Goal: Task Accomplishment & Management: Manage account settings

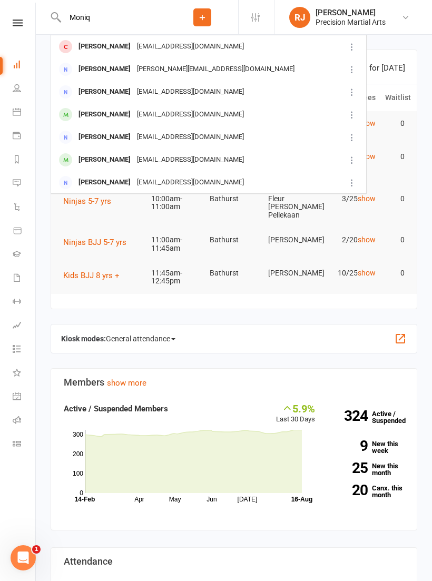
type input "Moniq"
click at [112, 87] on div "Monique Whitby" at bounding box center [104, 91] width 59 height 15
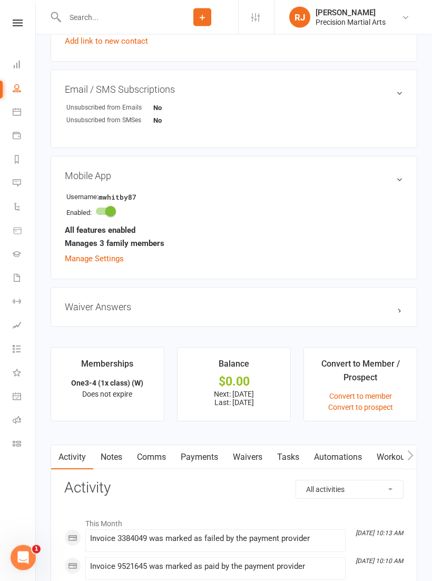
click at [199, 461] on link "Payments" at bounding box center [199, 458] width 52 height 24
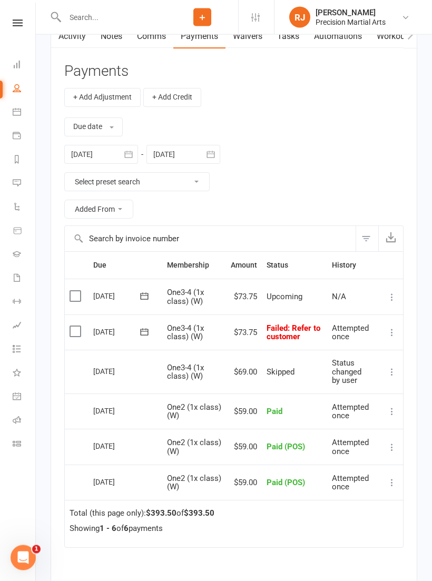
scroll to position [1023, 0]
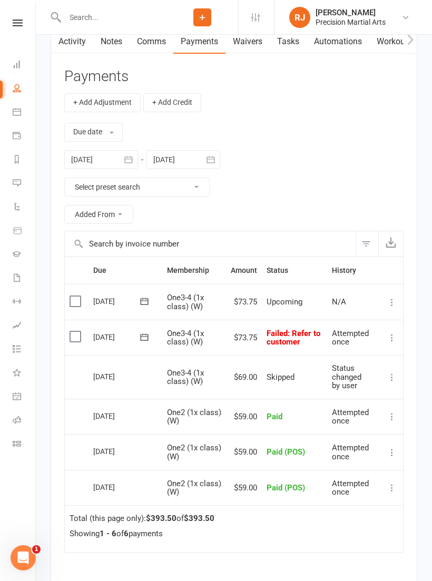
click at [144, 337] on icon at bounding box center [144, 337] width 11 height 11
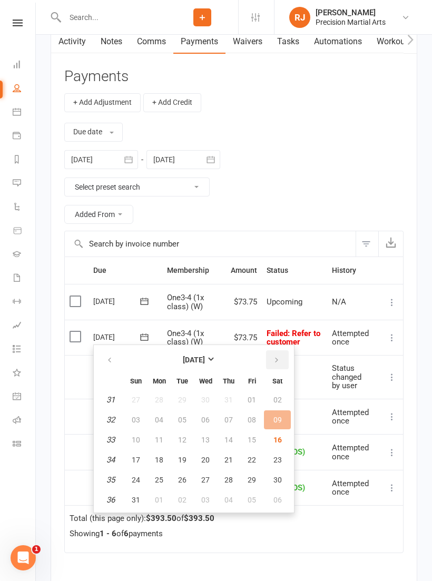
click at [281, 359] on button "button" at bounding box center [277, 359] width 23 height 19
click at [369, 334] on span "Attempted once" at bounding box center [350, 338] width 37 height 18
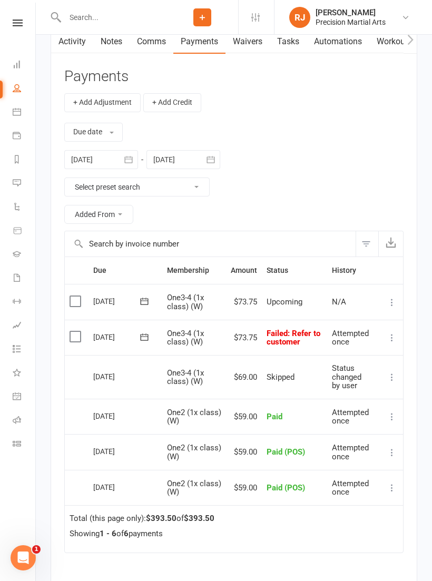
click at [396, 333] on icon at bounding box center [392, 338] width 11 height 11
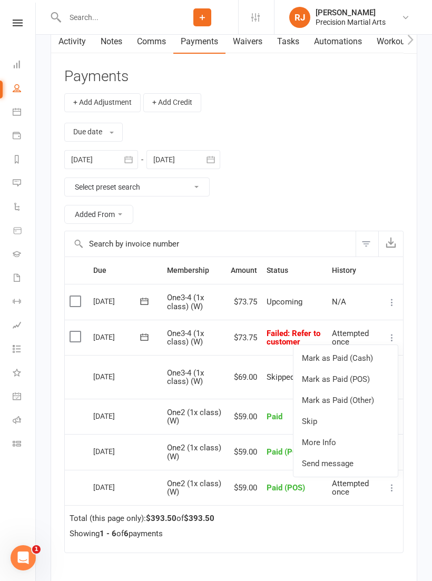
click at [367, 376] on link "Mark as Paid (POS)" at bounding box center [346, 379] width 104 height 21
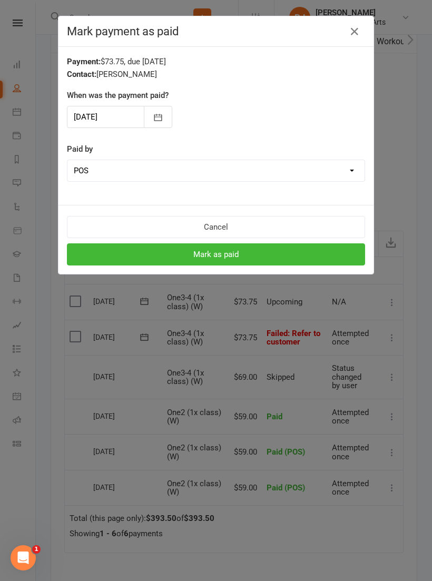
click at [160, 115] on icon "button" at bounding box center [158, 117] width 11 height 11
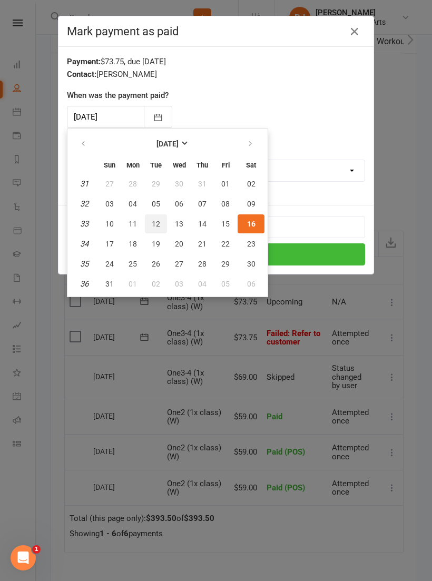
click at [158, 222] on span "12" at bounding box center [156, 224] width 8 height 8
type input "12 Aug 2025"
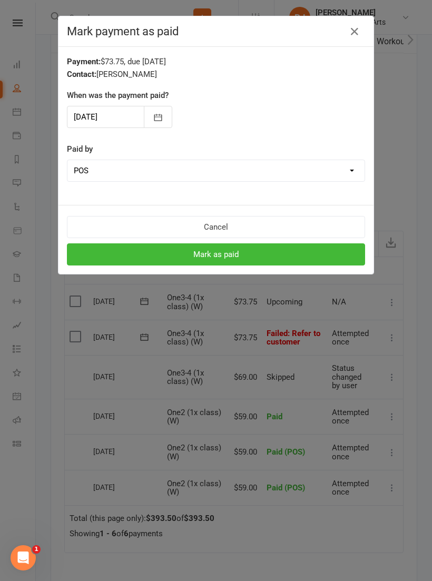
click at [229, 256] on button "Mark as paid" at bounding box center [216, 254] width 298 height 22
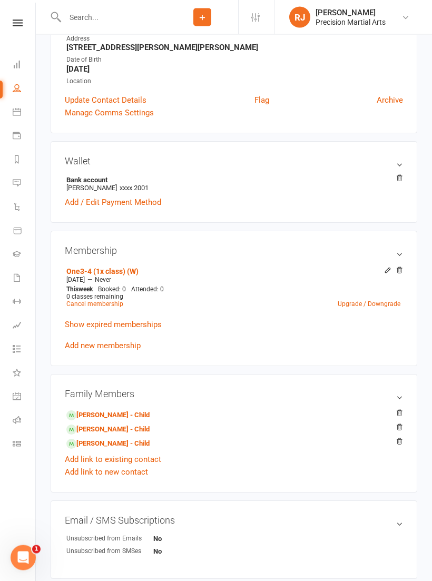
scroll to position [176, 0]
click at [403, 270] on div "Membership One3-4 (1x class) (W) Aug 9 2025 — Never This week Booked: 0 Attende…" at bounding box center [234, 298] width 367 height 135
click at [401, 272] on icon at bounding box center [399, 270] width 7 height 7
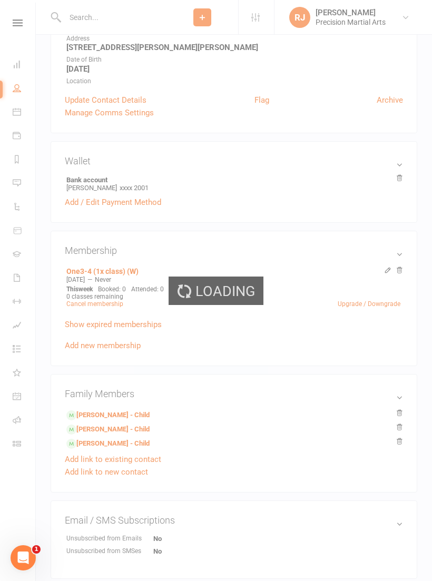
scroll to position [193, 0]
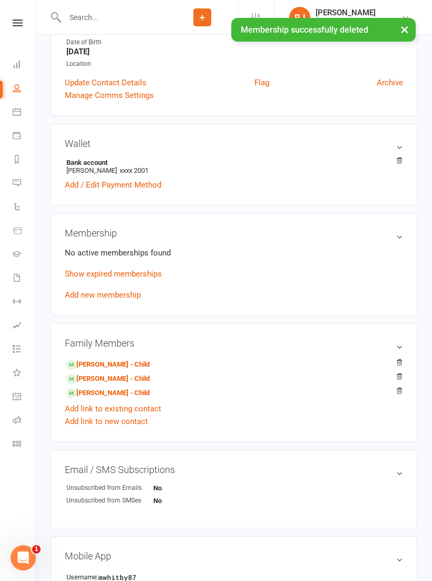
click at [121, 298] on link "Add new membership" at bounding box center [103, 294] width 76 height 9
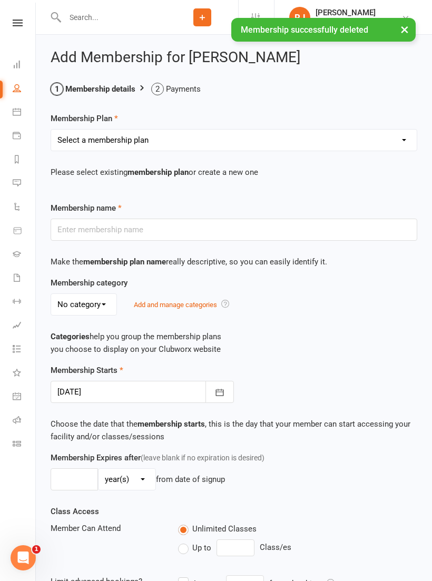
click at [362, 134] on select "Select a membership plan Create new Membership Plan Intermediate (3x classes) c…" at bounding box center [234, 140] width 366 height 21
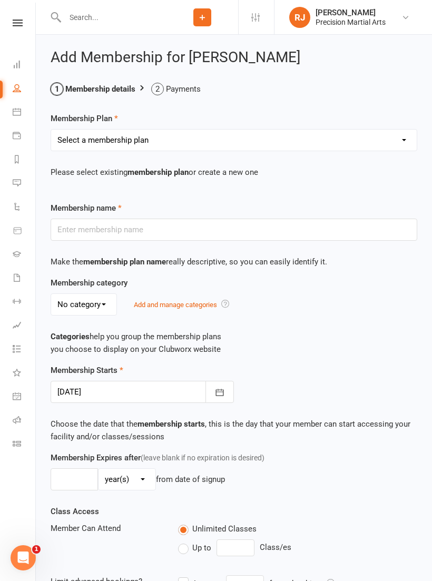
select select "55"
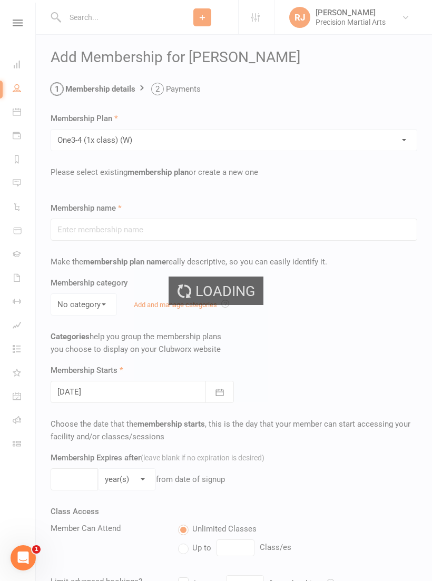
type input "One3-4 (1x class) (W)"
select select "0"
type input "0"
type input "1"
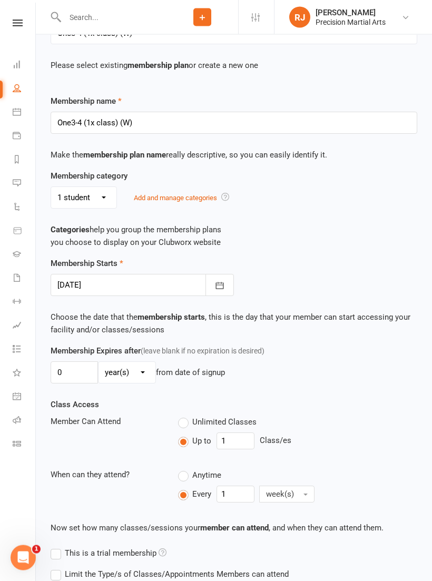
click at [92, 193] on select "No category 1 student 2 students 3-4 students 3 students 4 students 5 students …" at bounding box center [83, 198] width 65 height 21
select select "2"
click at [372, 217] on div "Membership category No category 1 student 2 students 3-4 students 3 students 4 …" at bounding box center [234, 213] width 383 height 87
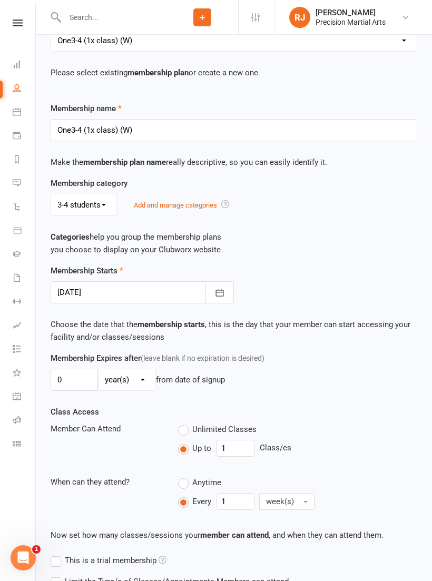
scroll to position [100, 0]
click at [221, 293] on icon "button" at bounding box center [220, 292] width 11 height 11
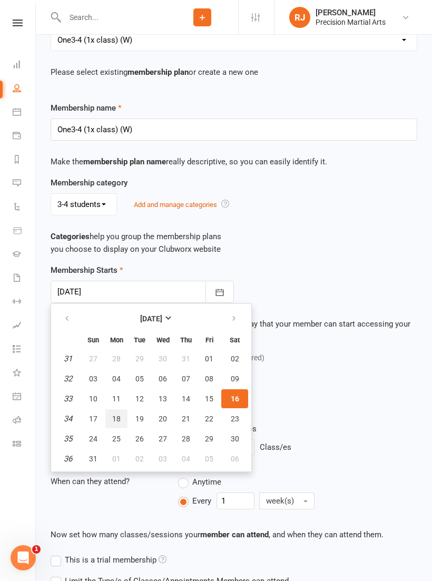
click at [117, 416] on span "18" at bounding box center [116, 419] width 8 height 8
type input "18 Aug 2025"
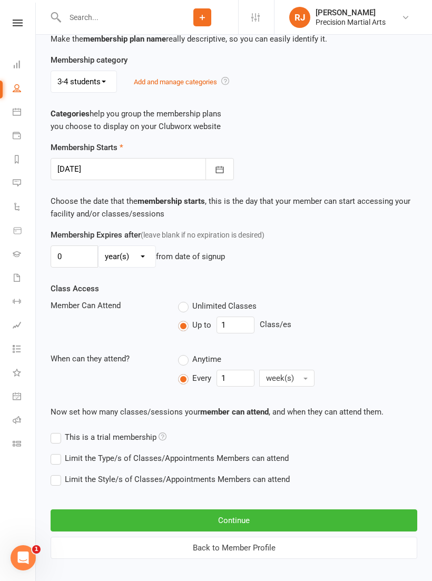
scroll to position [225, 0]
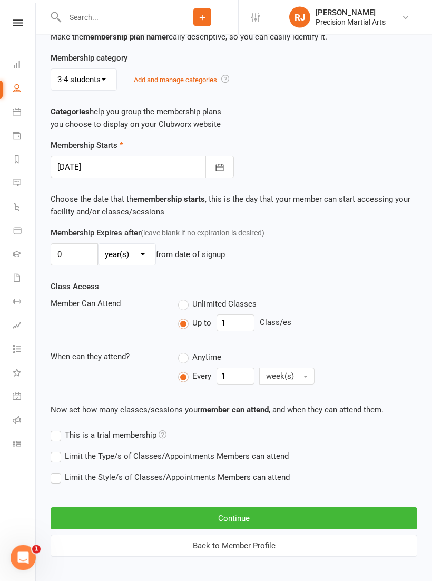
click at [278, 515] on button "Continue" at bounding box center [234, 519] width 367 height 22
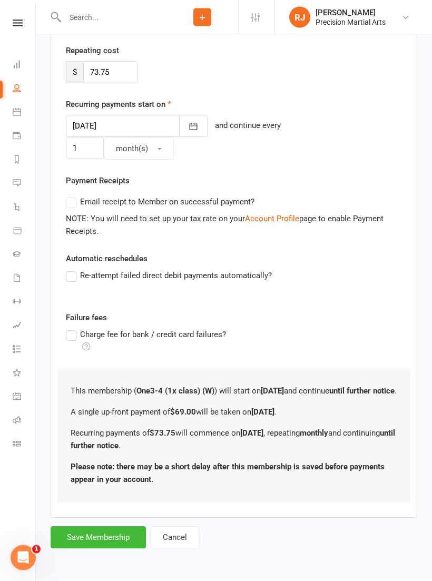
scroll to position [0, 0]
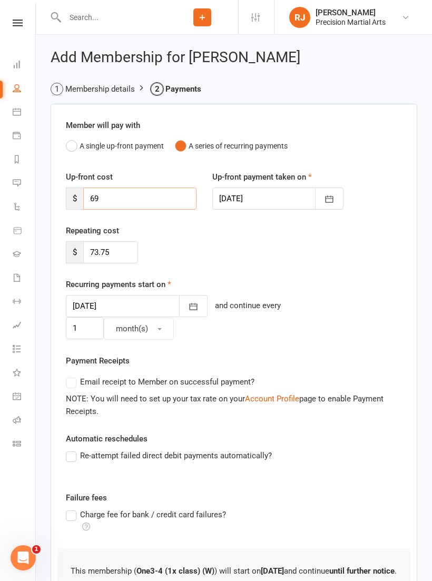
click at [167, 199] on input "69" at bounding box center [139, 199] width 113 height 22
type input "6"
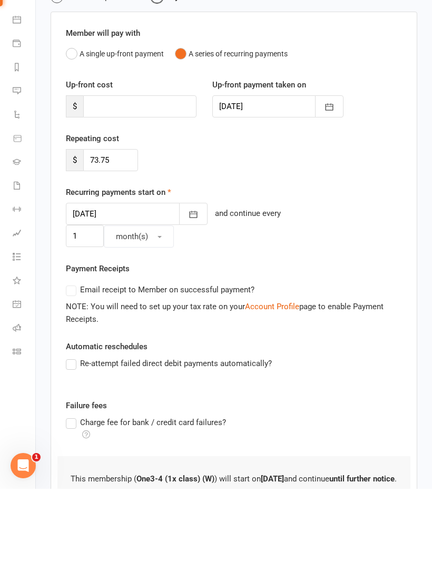
click at [190, 304] on icon "button" at bounding box center [194, 307] width 8 height 7
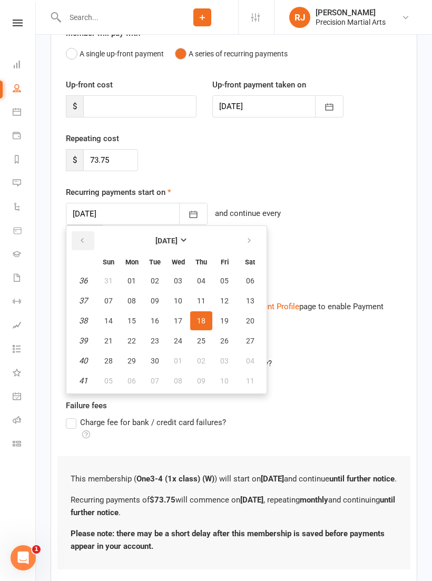
click at [80, 237] on icon "button" at bounding box center [82, 241] width 7 height 8
click at [132, 338] on span "18" at bounding box center [132, 341] width 8 height 8
type input "18 Aug 2025"
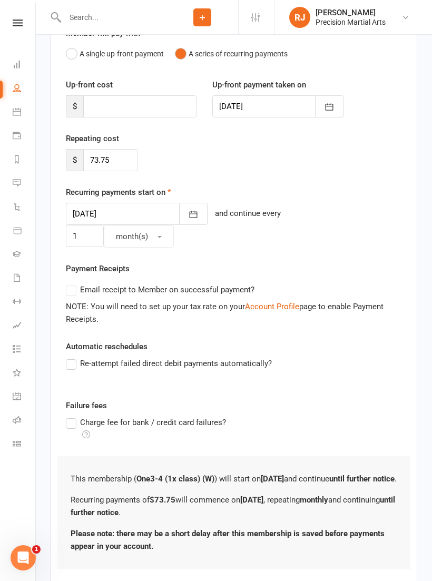
click at [372, 153] on div "Repeating cost $ 73.75" at bounding box center [234, 159] width 352 height 54
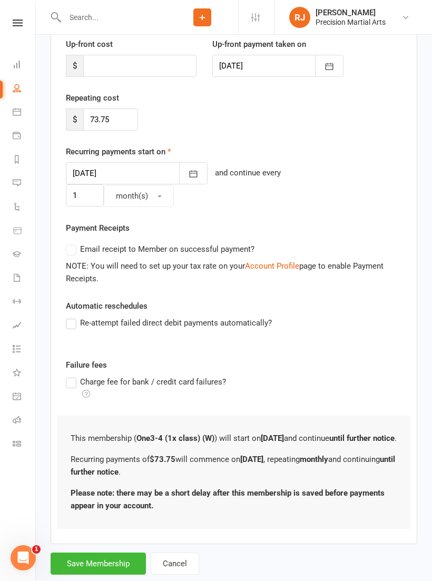
scroll to position [140, 0]
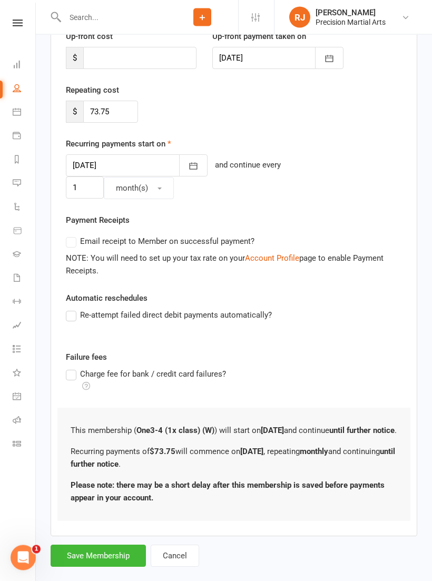
click at [102, 545] on button "Save Membership" at bounding box center [98, 556] width 95 height 22
type input "0"
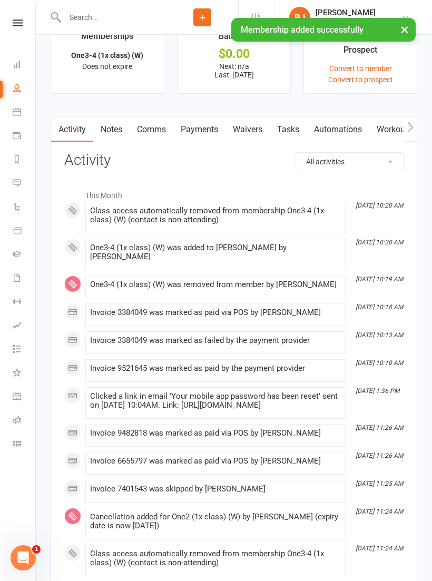
click at [213, 130] on link "Payments" at bounding box center [199, 130] width 52 height 24
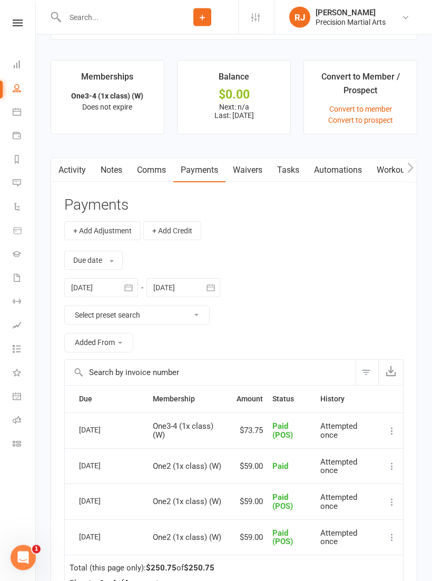
click at [411, 170] on icon "button" at bounding box center [410, 168] width 6 height 11
click at [323, 167] on link "Mobile App" at bounding box center [320, 170] width 57 height 24
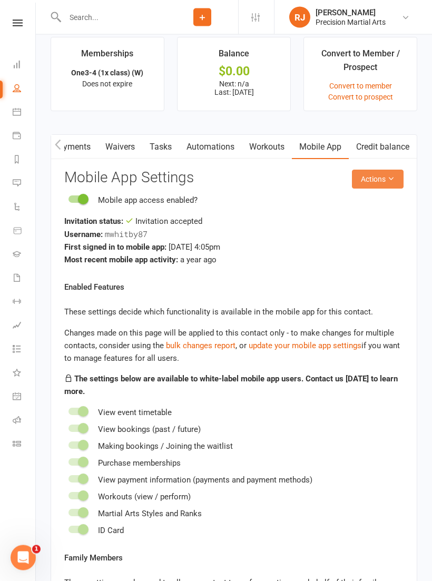
click at [392, 181] on icon at bounding box center [390, 179] width 7 height 7
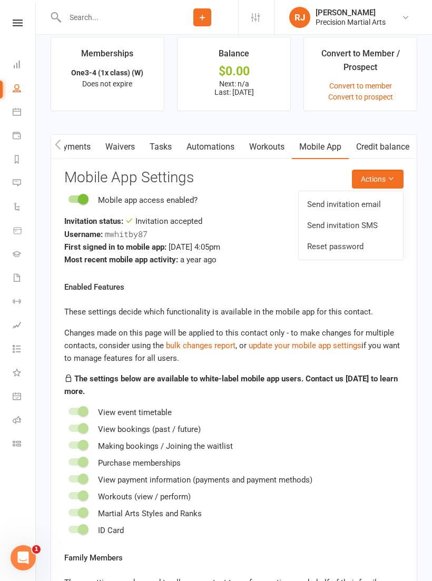
click at [368, 227] on link "Send invitation SMS" at bounding box center [351, 225] width 104 height 21
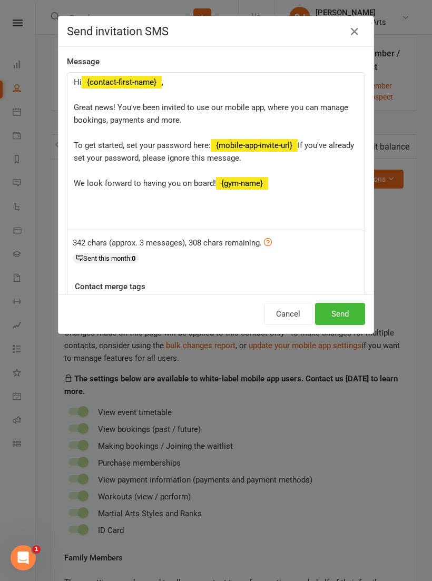
click at [350, 307] on button "Send" at bounding box center [340, 314] width 50 height 22
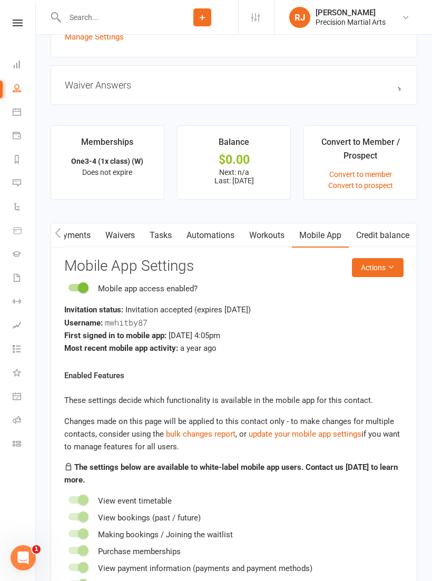
scroll to position [822, 0]
click at [76, 234] on link "Payments" at bounding box center [72, 236] width 52 height 24
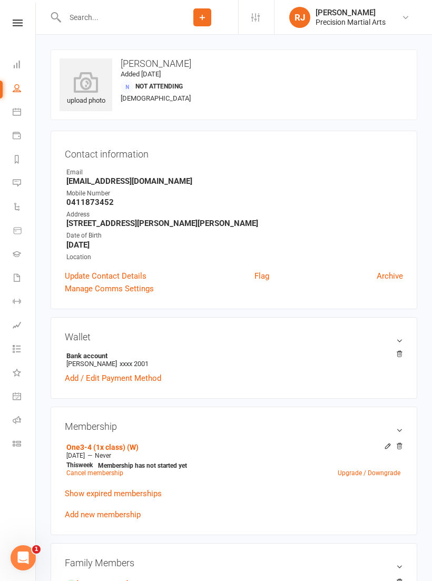
click at [29, 21] on link at bounding box center [17, 23] width 37 height 7
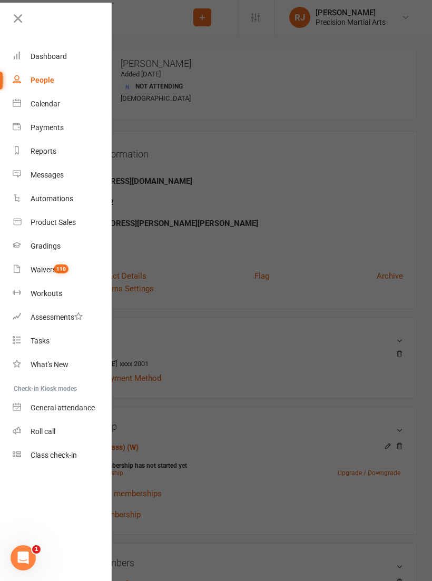
click at [55, 417] on link "General attendance" at bounding box center [63, 408] width 100 height 24
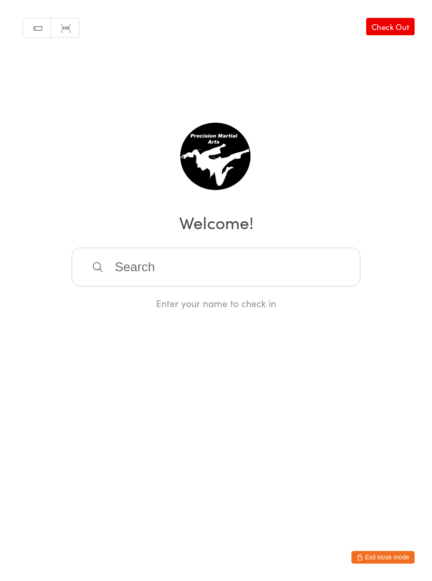
click at [379, 554] on button "Exit kiosk mode" at bounding box center [383, 557] width 63 height 13
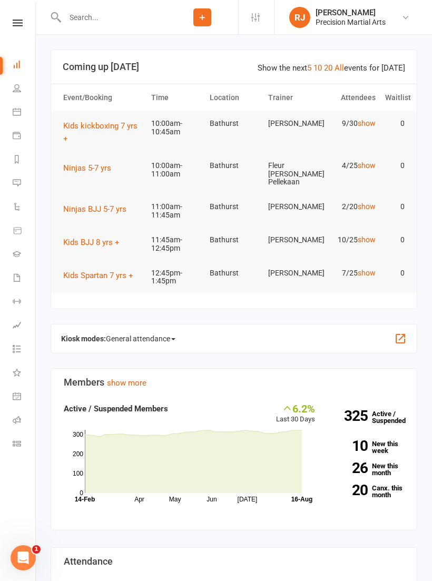
click at [22, 20] on icon at bounding box center [18, 23] width 10 height 7
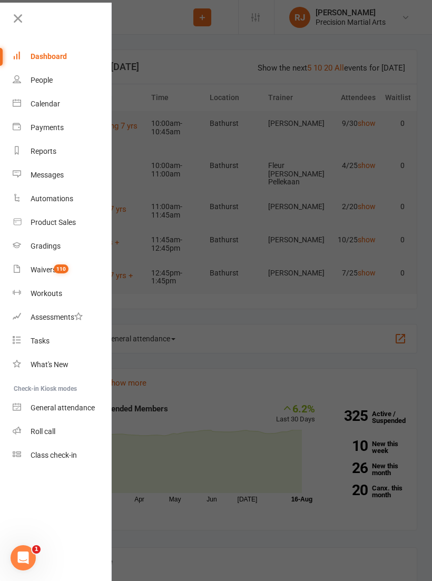
click at [41, 429] on div "Roll call" at bounding box center [43, 431] width 25 height 8
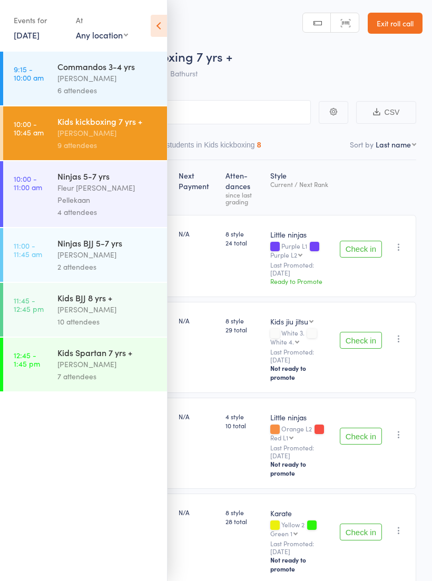
click at [128, 133] on div "[PERSON_NAME]" at bounding box center [107, 133] width 101 height 12
click at [163, 22] on icon at bounding box center [159, 26] width 16 height 22
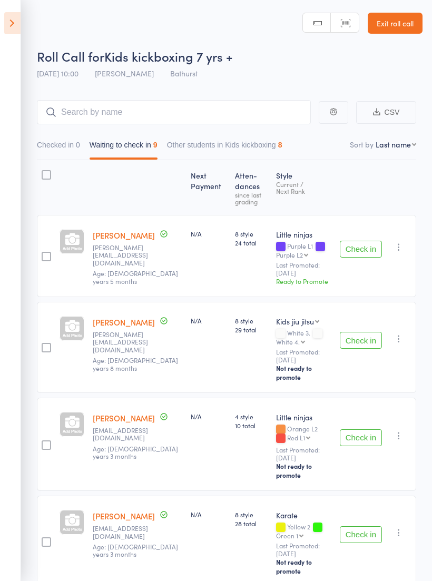
click at [409, 247] on div "Check in Check in Promote Send message Add Note Add Task Add Flag Remove Mark a…" at bounding box center [376, 256] width 81 height 82
click at [399, 245] on icon "button" at bounding box center [399, 247] width 11 height 11
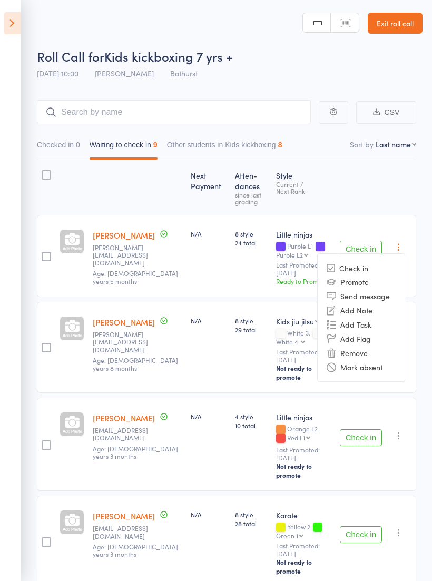
click at [364, 349] on li "Remove" at bounding box center [361, 353] width 87 height 14
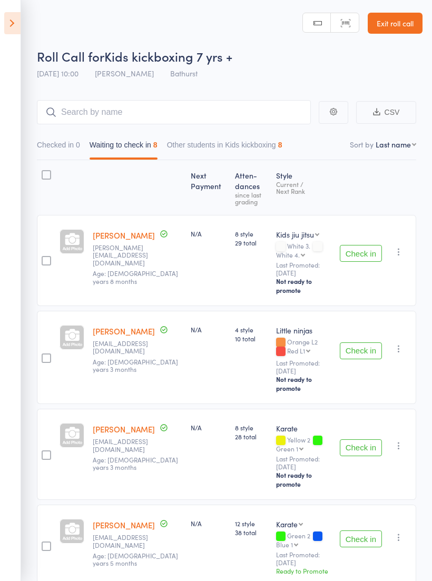
click at [396, 247] on icon "button" at bounding box center [399, 252] width 11 height 11
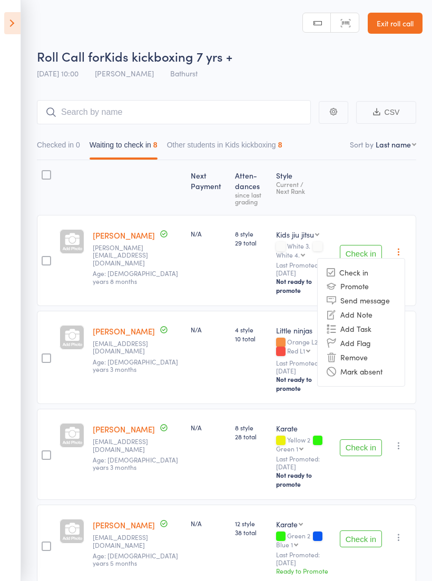
click at [359, 356] on li "Remove" at bounding box center [361, 357] width 87 height 14
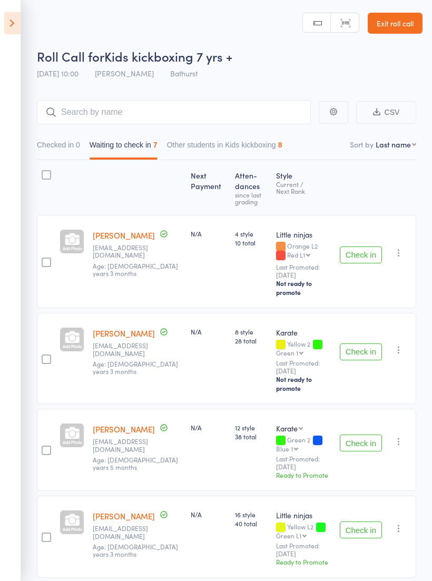
click at [368, 435] on button "Check in" at bounding box center [361, 443] width 42 height 17
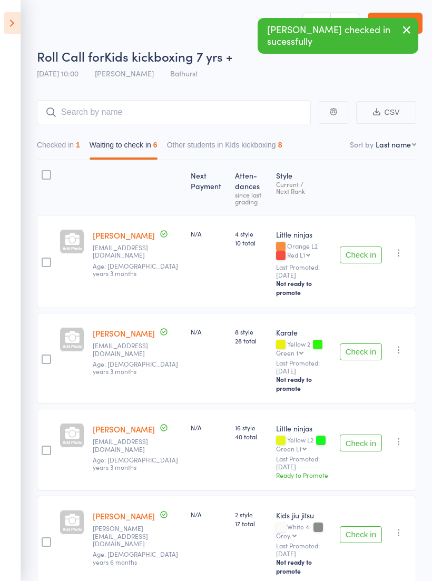
click at [363, 345] on button "Check in" at bounding box center [361, 352] width 42 height 17
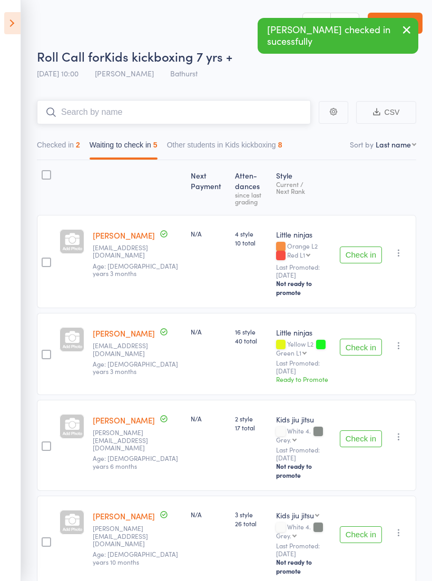
click at [184, 106] on input "search" at bounding box center [174, 112] width 274 height 24
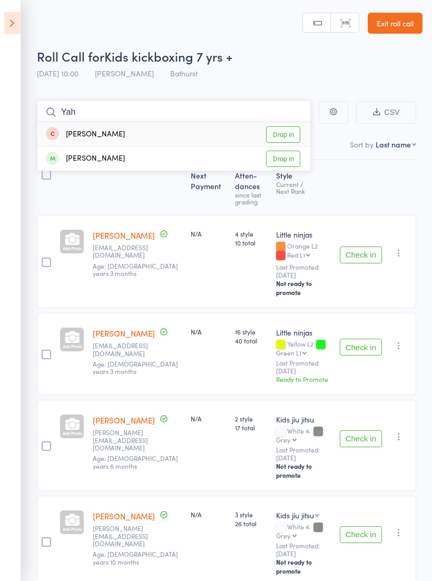
type input "Yah"
click at [287, 136] on link "Drop in" at bounding box center [283, 134] width 34 height 16
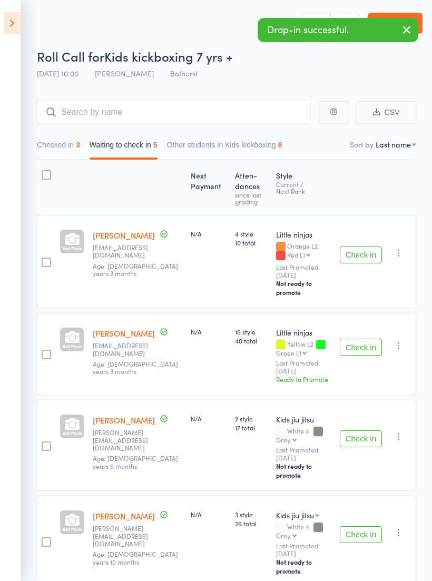
click at [366, 339] on button "Check in" at bounding box center [361, 347] width 42 height 17
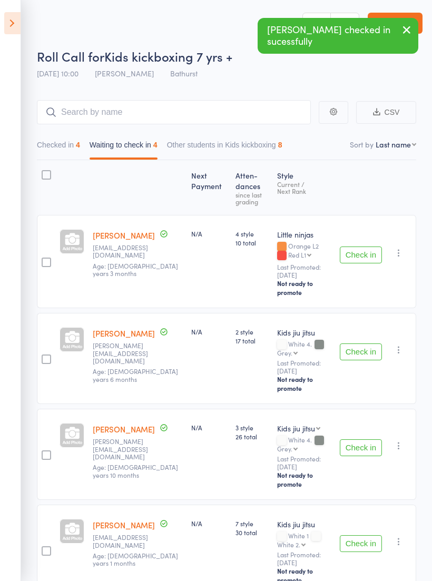
click at [364, 440] on button "Check in" at bounding box center [361, 448] width 42 height 17
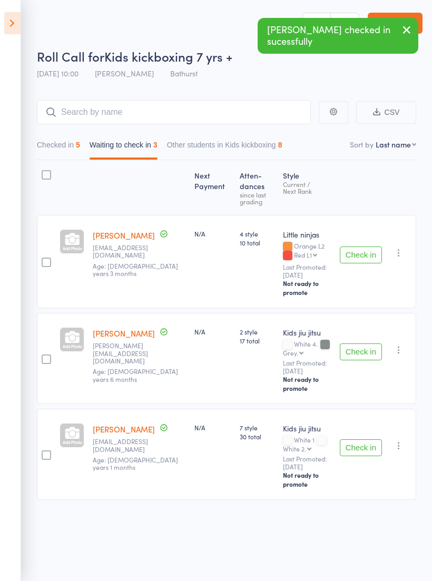
click at [373, 440] on button "Check in" at bounding box center [361, 448] width 42 height 17
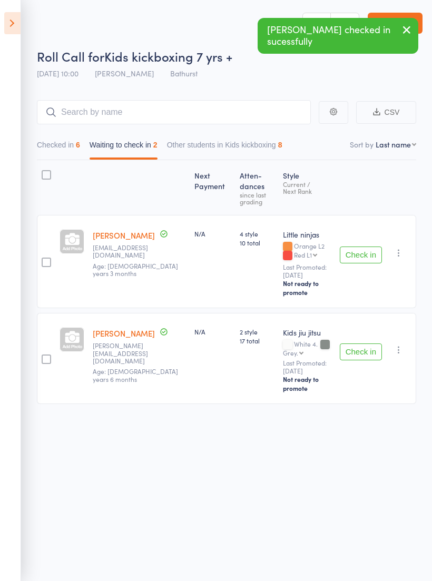
click at [367, 252] on button "Check in" at bounding box center [361, 255] width 42 height 17
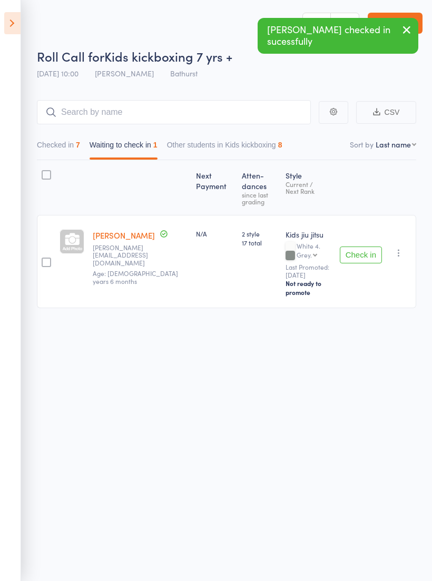
click at [377, 247] on button "Check in" at bounding box center [361, 255] width 42 height 17
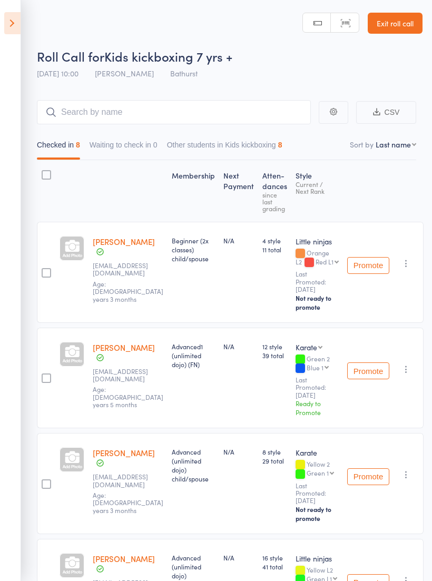
click at [20, 15] on icon at bounding box center [12, 23] width 16 height 22
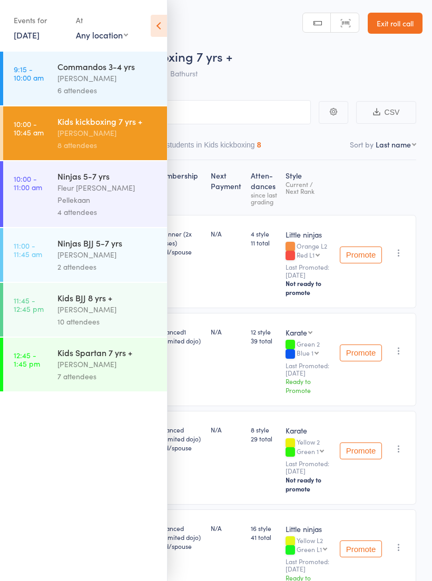
click at [117, 191] on div "Fleur [PERSON_NAME] Pellekaan" at bounding box center [107, 194] width 101 height 24
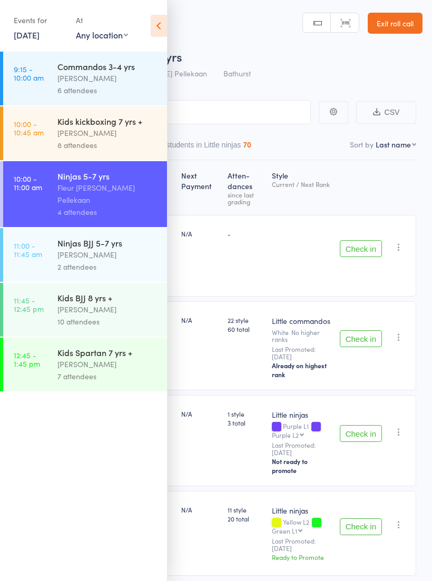
click at [95, 182] on div "Ninjas 5-7 yrs" at bounding box center [107, 176] width 101 height 12
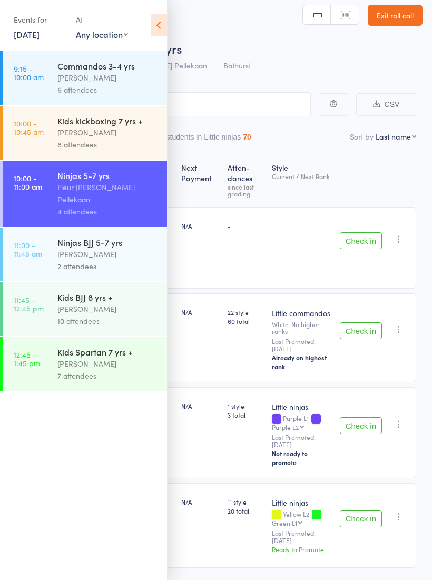
click at [163, 25] on icon at bounding box center [159, 26] width 16 height 22
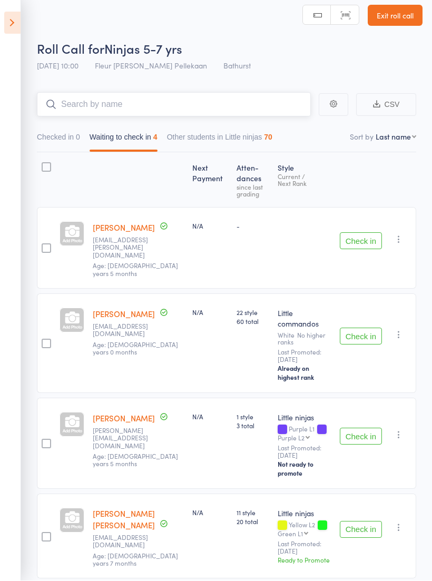
click at [222, 101] on input "search" at bounding box center [174, 105] width 274 height 24
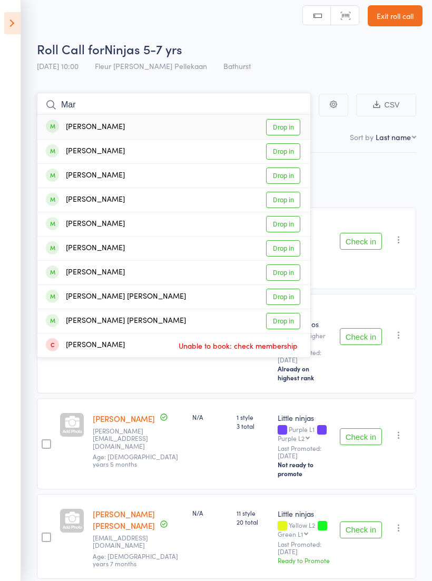
type input "Mar"
click at [288, 295] on link "Drop in" at bounding box center [283, 297] width 34 height 16
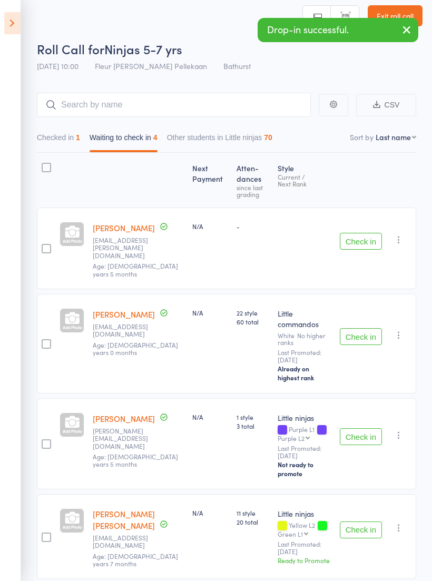
click at [367, 428] on button "Check in" at bounding box center [361, 436] width 42 height 17
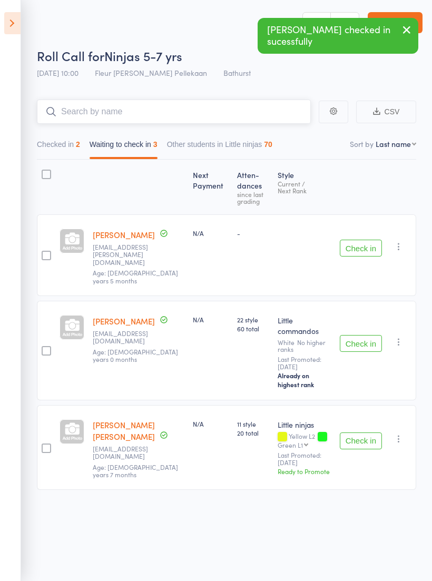
click at [182, 104] on input "search" at bounding box center [174, 112] width 274 height 24
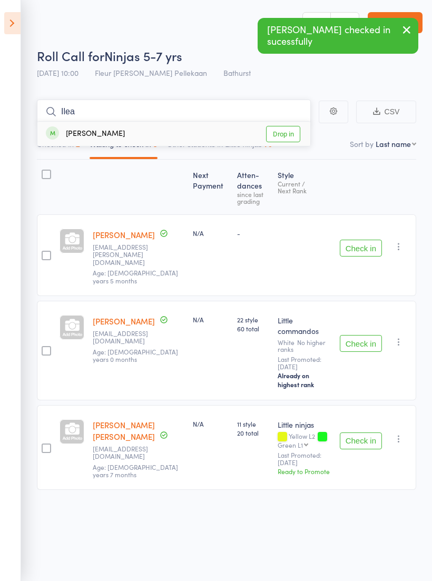
type input "Ilea"
click at [291, 130] on link "Drop in" at bounding box center [283, 134] width 34 height 16
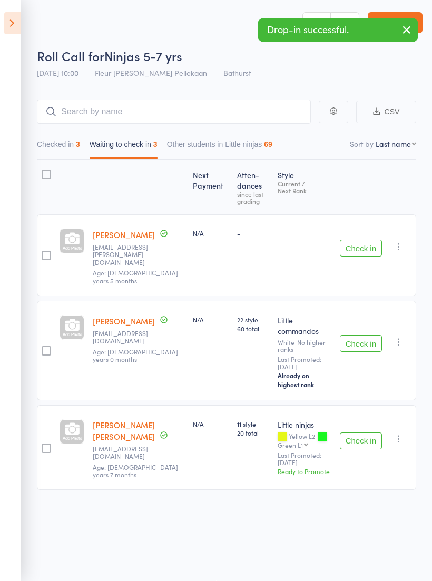
click at [365, 433] on button "Check in" at bounding box center [361, 441] width 42 height 17
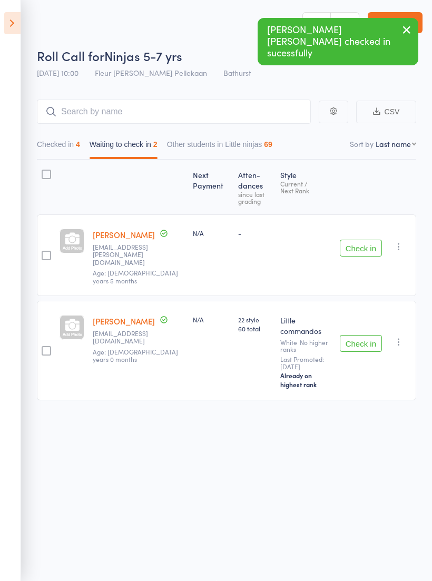
click at [225, 90] on main "CSV Checked in 4 Waiting to check in 2 Other students in Little ninjas 69 Sort …" at bounding box center [216, 266] width 432 height 364
click at [272, 105] on input "search" at bounding box center [174, 112] width 274 height 24
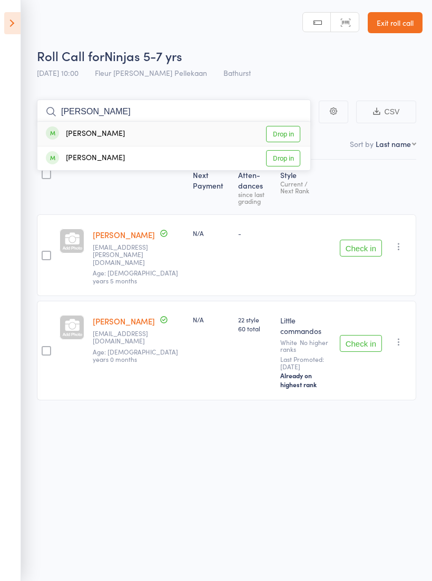
type input "[PERSON_NAME]"
click at [285, 128] on link "Drop in" at bounding box center [283, 134] width 34 height 16
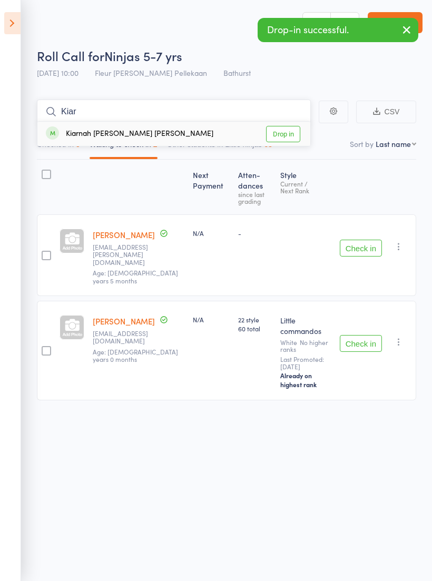
type input "Kiar"
click at [286, 130] on link "Drop in" at bounding box center [283, 134] width 34 height 16
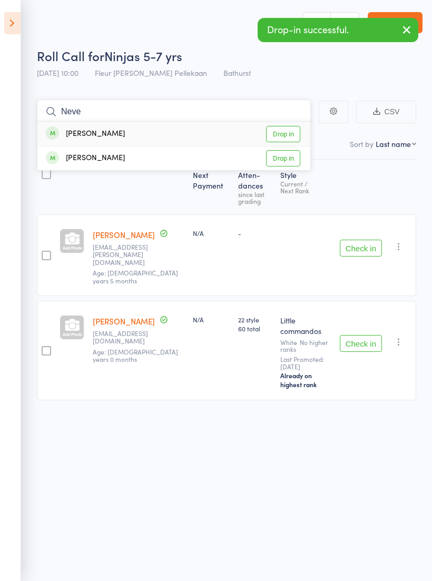
type input "Neve"
click at [285, 150] on link "Drop in" at bounding box center [283, 158] width 34 height 16
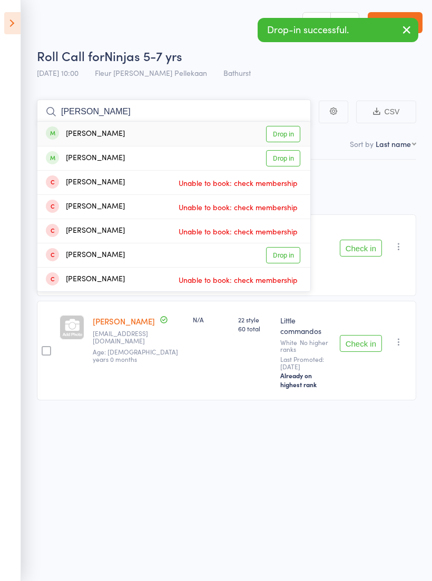
type input "Jona"
click at [294, 153] on link "Drop in" at bounding box center [283, 158] width 34 height 16
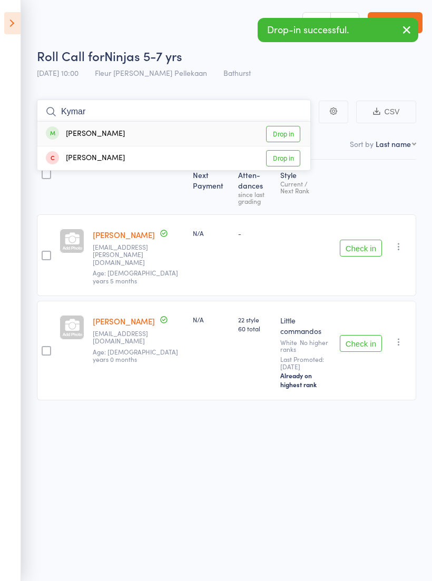
type input "Kymar"
click at [282, 131] on link "Drop in" at bounding box center [283, 134] width 34 height 16
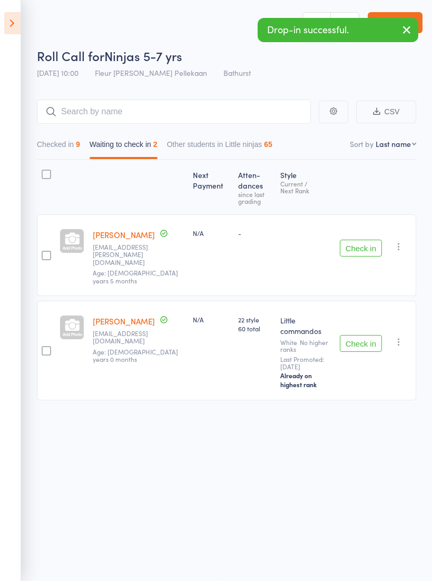
click at [367, 240] on button "Check in" at bounding box center [361, 248] width 42 height 17
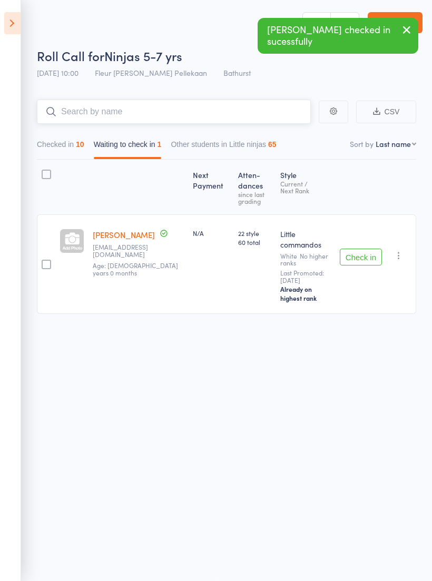
click at [235, 104] on input "search" at bounding box center [174, 112] width 274 height 24
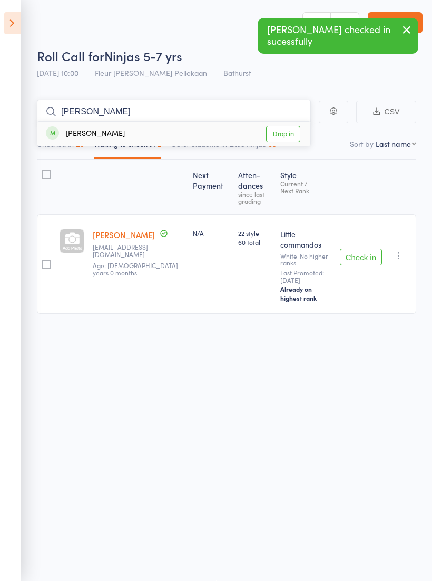
type input "Kolb"
click at [291, 129] on link "Drop in" at bounding box center [283, 134] width 34 height 16
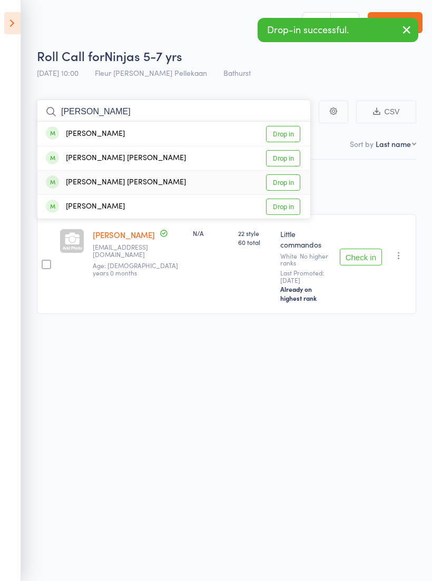
type input "Cooper"
click at [274, 174] on link "Drop in" at bounding box center [283, 182] width 34 height 16
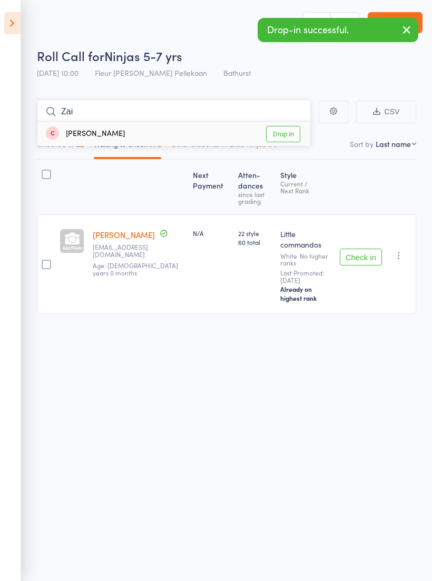
type input "Zai"
click at [294, 126] on link "Drop in" at bounding box center [283, 134] width 34 height 16
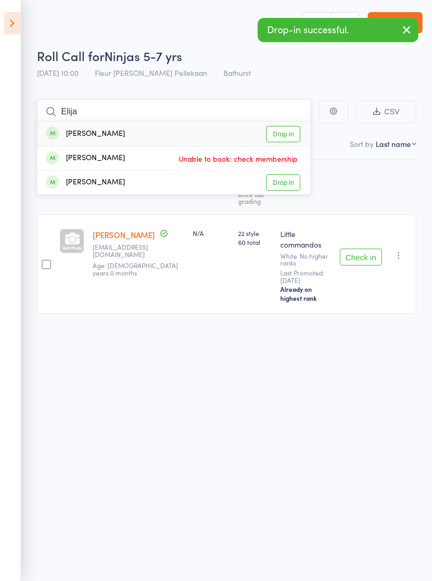
type input "Elija"
click at [279, 129] on link "Drop in" at bounding box center [283, 134] width 34 height 16
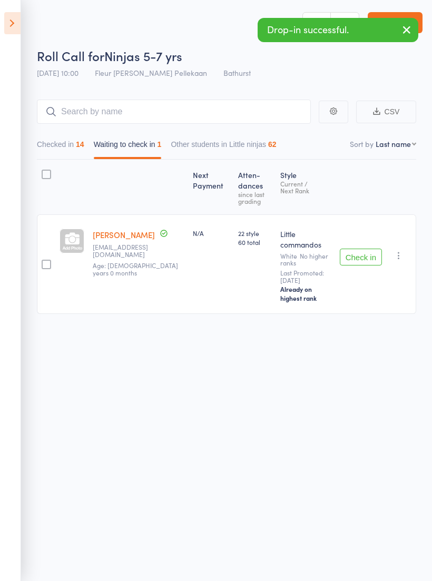
click at [362, 233] on div "Check in Check in Send message Add Note Add Task Add Flag Remove Mark absent" at bounding box center [376, 265] width 81 height 100
click at [369, 249] on button "Check in" at bounding box center [361, 257] width 42 height 17
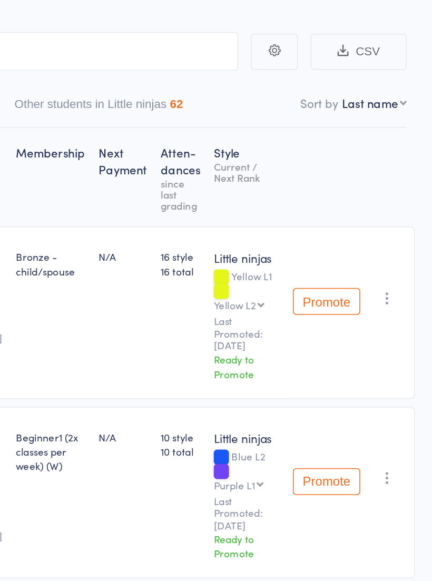
click at [341, 215] on div "Promote Undo check-in Promote Send message Add Note Add Task Add Flag Remove Ma…" at bounding box center [381, 269] width 81 height 108
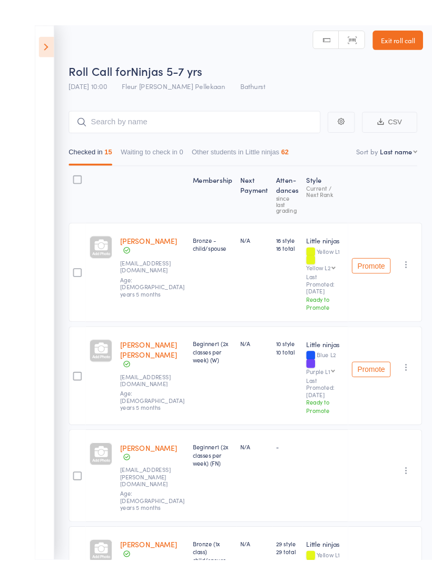
scroll to position [0, 0]
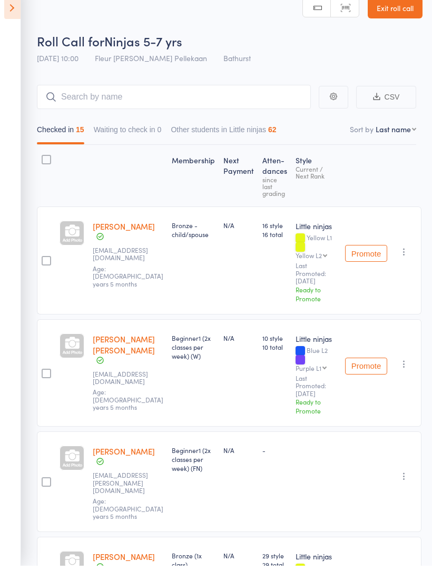
click at [415, 13] on link "Exit roll call" at bounding box center [395, 23] width 55 height 21
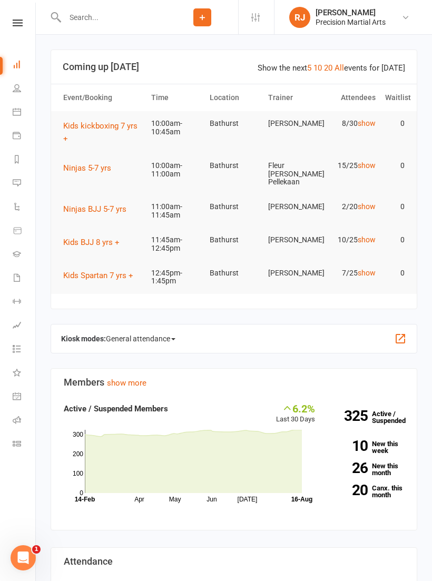
click at [86, 13] on input "text" at bounding box center [114, 17] width 105 height 15
click at [97, 23] on input "text" at bounding box center [114, 17] width 105 height 15
type input "Zaina"
click at [119, 48] on div "[PERSON_NAME]" at bounding box center [104, 46] width 59 height 15
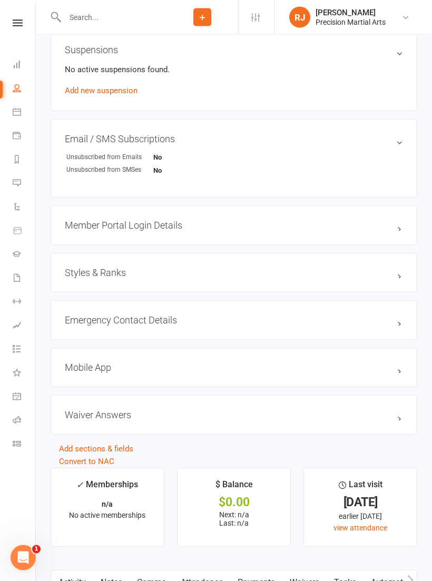
scroll to position [608, 0]
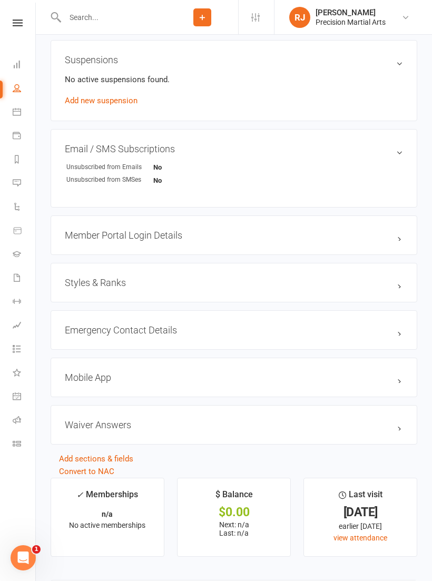
click at [387, 280] on h3 "Styles & Ranks" at bounding box center [234, 282] width 338 height 11
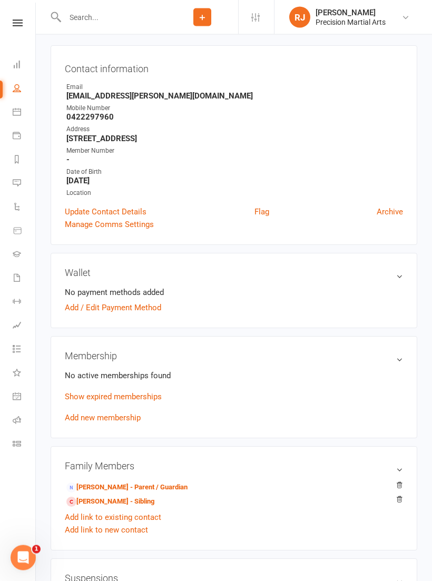
scroll to position [46, 0]
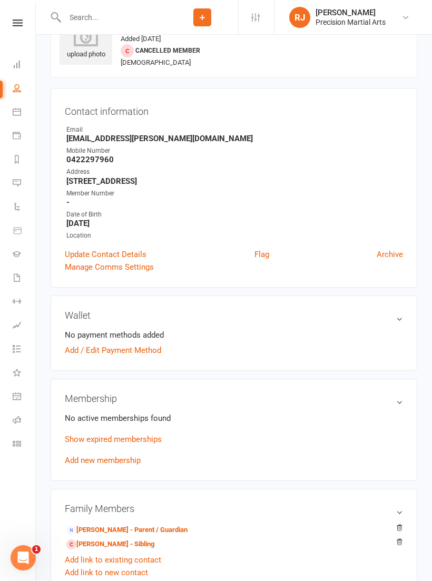
click at [15, 25] on icon at bounding box center [18, 23] width 10 height 7
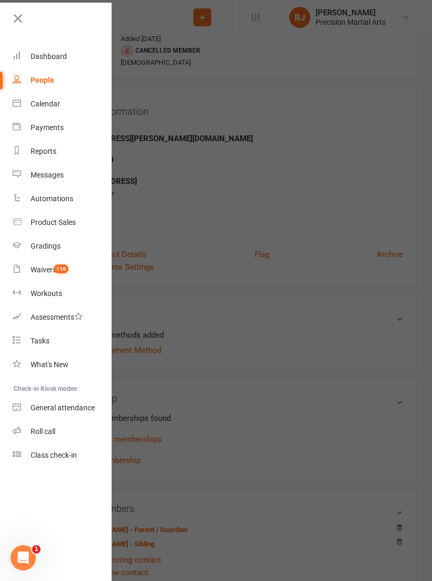
click at [61, 56] on div "Dashboard" at bounding box center [49, 56] width 36 height 8
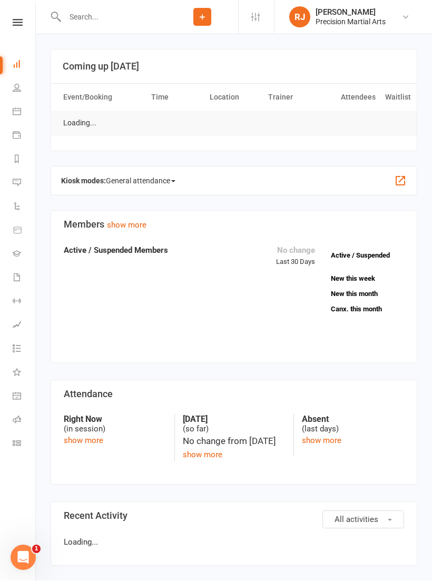
scroll to position [1, 0]
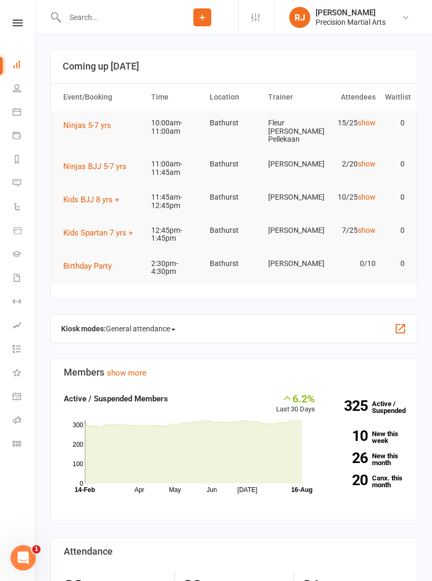
click at [152, 17] on input "text" at bounding box center [114, 17] width 105 height 15
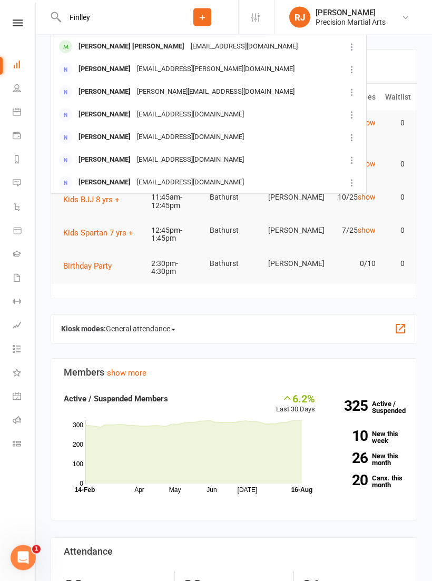
type input "Finlley"
click at [119, 59] on div "[PERSON_NAME] Smith [EMAIL_ADDRESS][PERSON_NAME][DOMAIN_NAME]" at bounding box center [198, 70] width 293 height 22
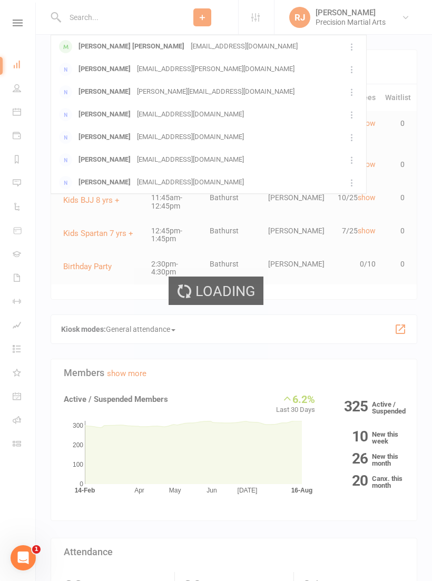
scroll to position [1, 0]
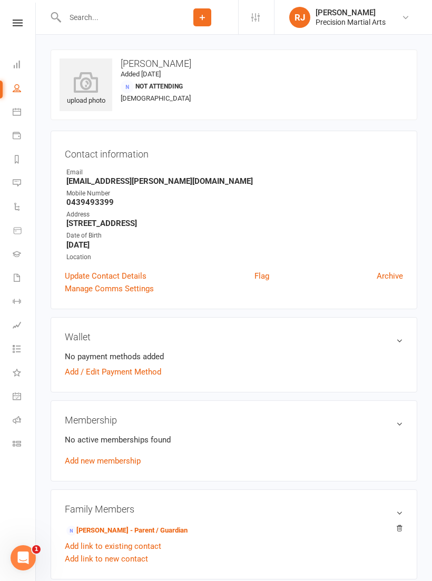
click at [93, 20] on input "text" at bounding box center [114, 17] width 105 height 15
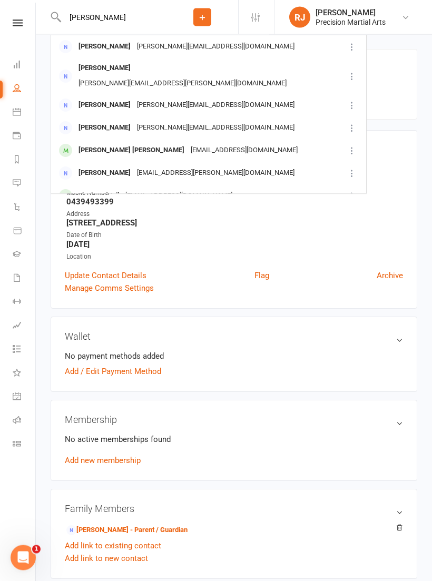
type input "[PERSON_NAME]"
click at [116, 143] on div "[PERSON_NAME] [PERSON_NAME]" at bounding box center [131, 150] width 112 height 15
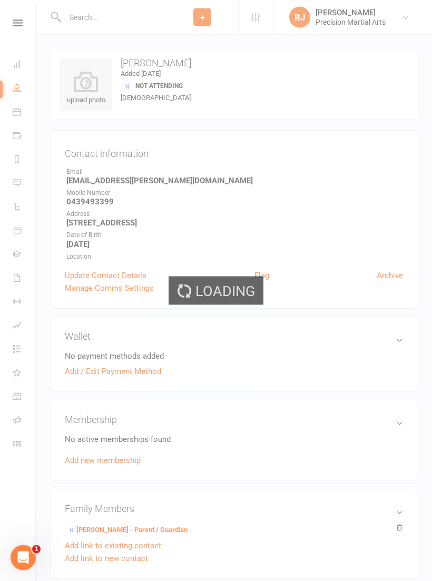
scroll to position [1, 0]
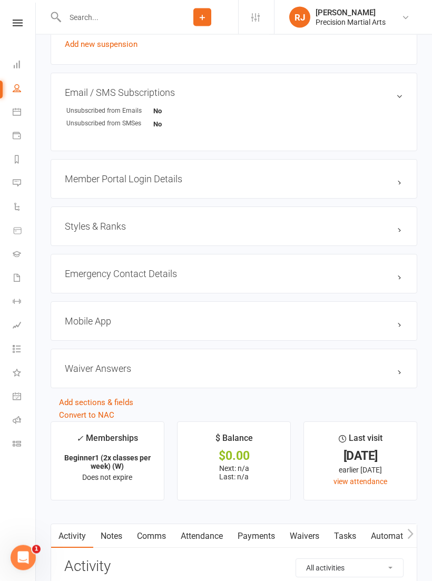
click at [236, 221] on h3 "Styles & Ranks" at bounding box center [234, 226] width 338 height 11
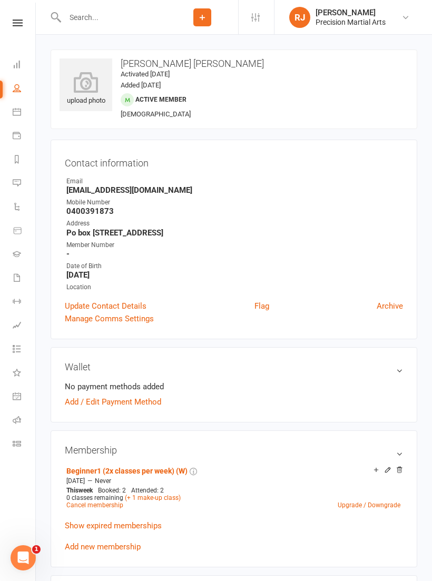
click at [112, 15] on input "text" at bounding box center [114, 17] width 105 height 15
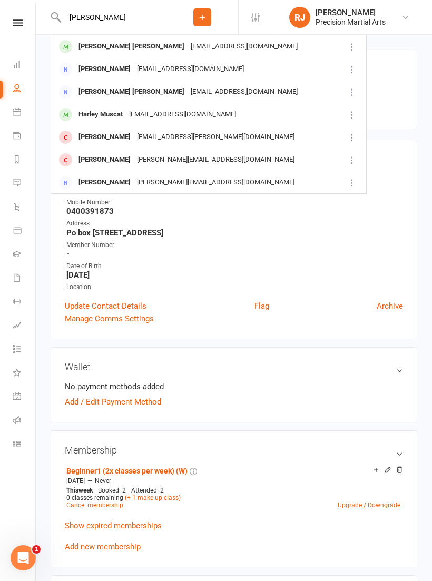
type input "[PERSON_NAME]"
click at [188, 46] on div "[EMAIL_ADDRESS][DOMAIN_NAME]" at bounding box center [244, 46] width 113 height 15
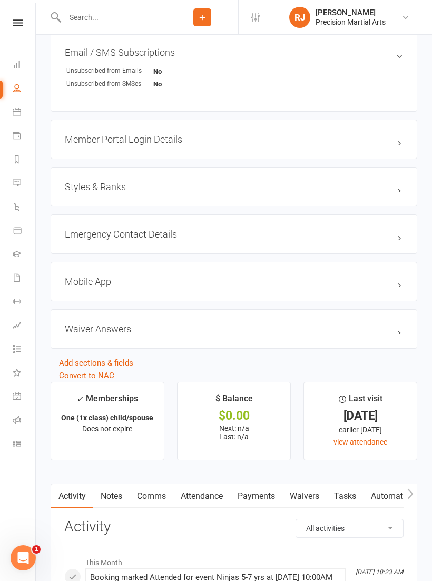
scroll to position [742, 0]
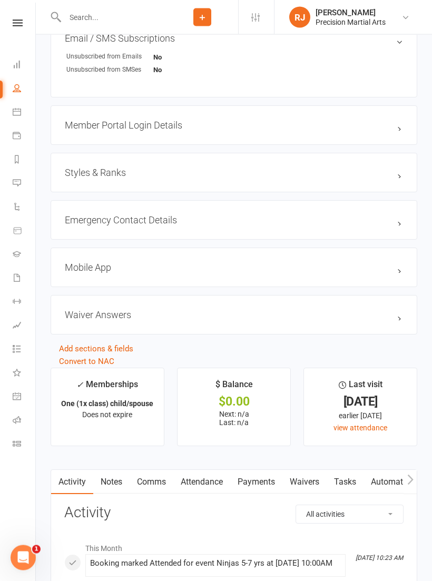
click at [294, 161] on div "Styles & Ranks" at bounding box center [234, 173] width 367 height 40
click at [337, 172] on h3 "Styles & Ranks" at bounding box center [234, 173] width 338 height 11
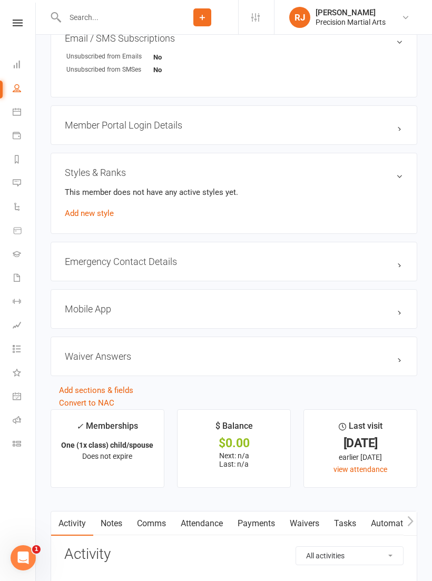
click at [103, 209] on link "Add new style" at bounding box center [89, 213] width 49 height 9
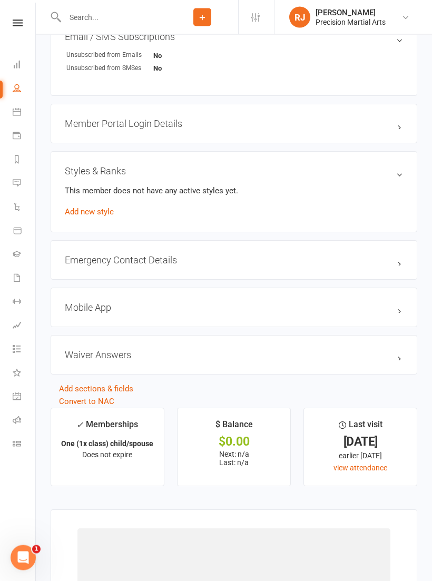
scroll to position [745, 0]
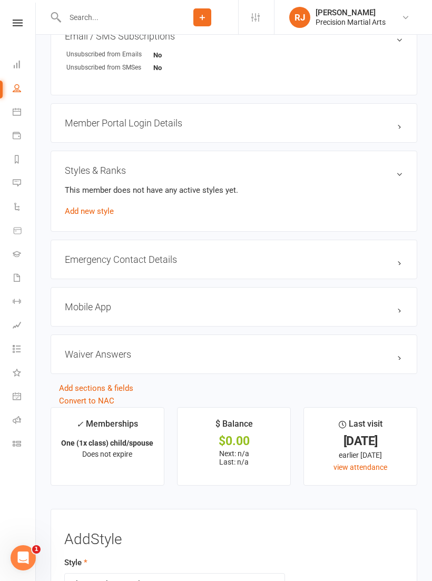
click at [92, 214] on link "Add new style" at bounding box center [89, 211] width 49 height 9
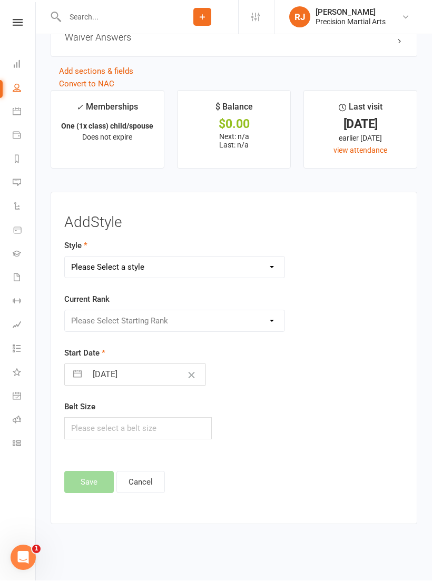
scroll to position [1054, 0]
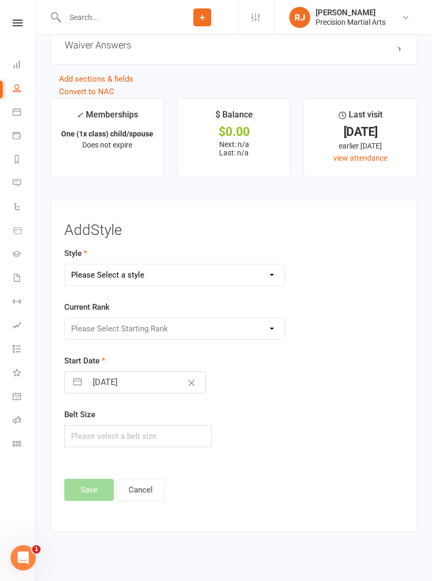
click at [156, 272] on select "Please Select a style Adults kickboxing BJJ Black belt Karate Kids jiu jitsu Ki…" at bounding box center [175, 275] width 220 height 21
select select "1210"
click at [179, 326] on select "Please Select Starting Rank White Yellow L1 Yellow L2 Green L1 Green L2 Blue L1…" at bounding box center [175, 328] width 220 height 21
select select "11541"
click at [129, 385] on input "[DATE]" at bounding box center [146, 382] width 119 height 21
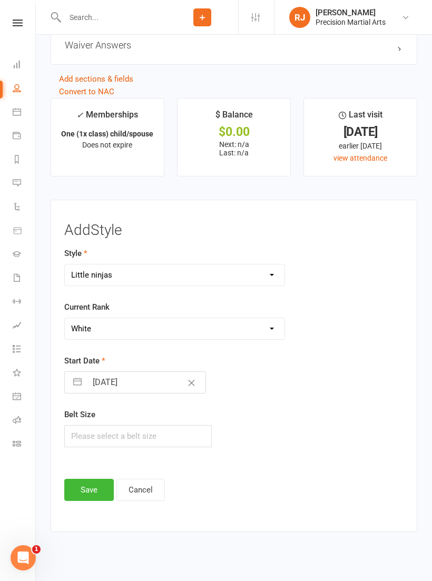
select select "6"
select select "2025"
select select "7"
select select "2025"
select select "8"
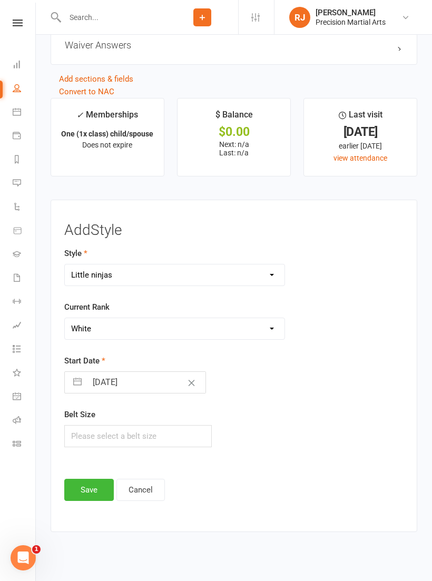
select select "2025"
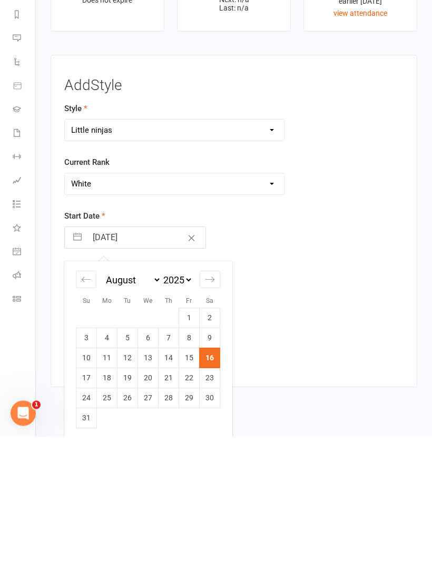
click at [79, 416] on div "Move backward to switch to the previous month." at bounding box center [86, 424] width 21 height 17
select select "5"
select select "2025"
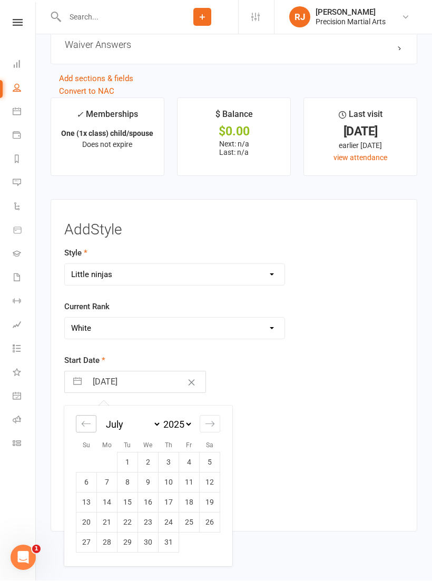
click at [87, 420] on icon "Move backward to switch to the previous month." at bounding box center [86, 425] width 10 height 10
select select "4"
select select "2025"
click at [87, 457] on td "1" at bounding box center [86, 463] width 21 height 20
type input "[DATE]"
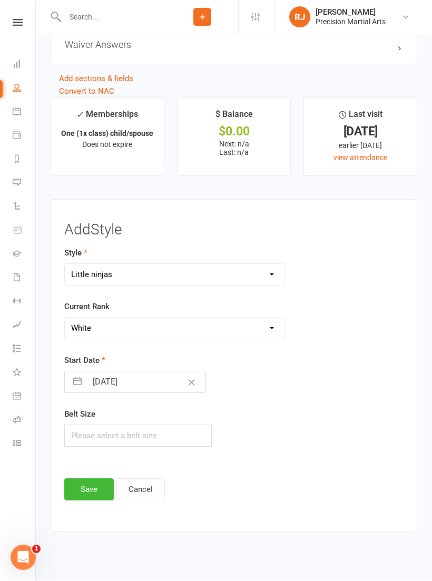
click at [94, 492] on button "Save" at bounding box center [89, 490] width 50 height 22
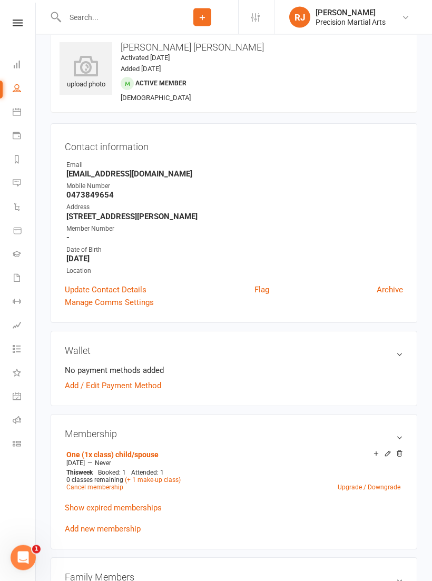
scroll to position [0, 0]
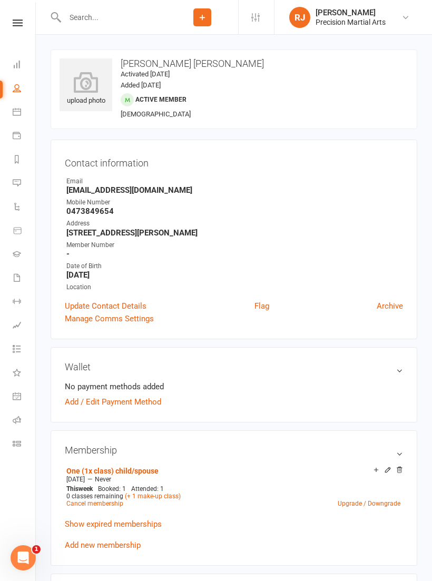
click at [23, 23] on link at bounding box center [17, 23] width 37 height 7
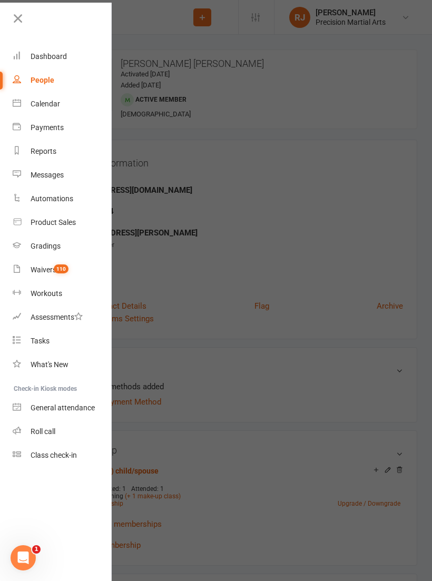
click at [24, 14] on icon at bounding box center [18, 18] width 15 height 15
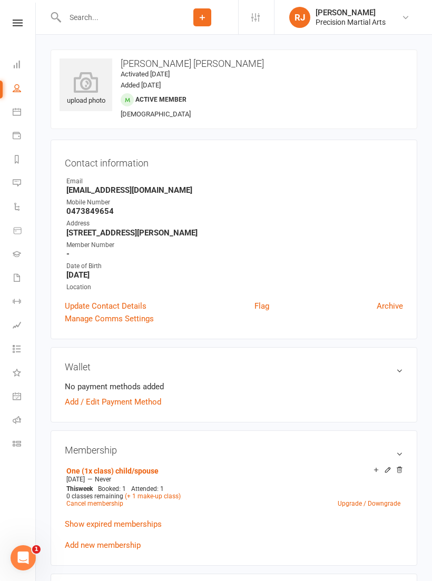
click at [102, 33] on div at bounding box center [109, 17] width 116 height 34
click at [91, 19] on input "text" at bounding box center [114, 17] width 105 height 15
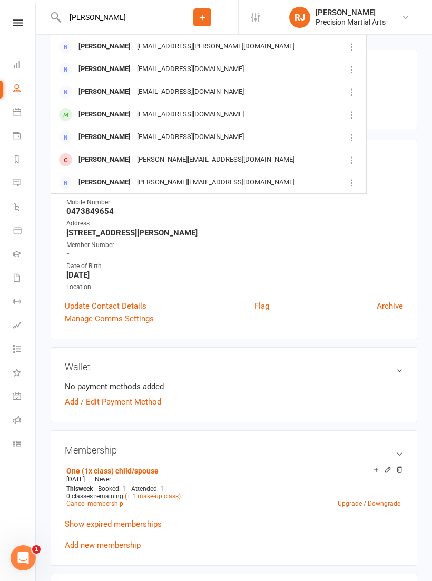
type input "[PERSON_NAME]"
click at [107, 115] on div "[PERSON_NAME]" at bounding box center [104, 114] width 59 height 15
